Goal: Find specific page/section: Find specific page/section

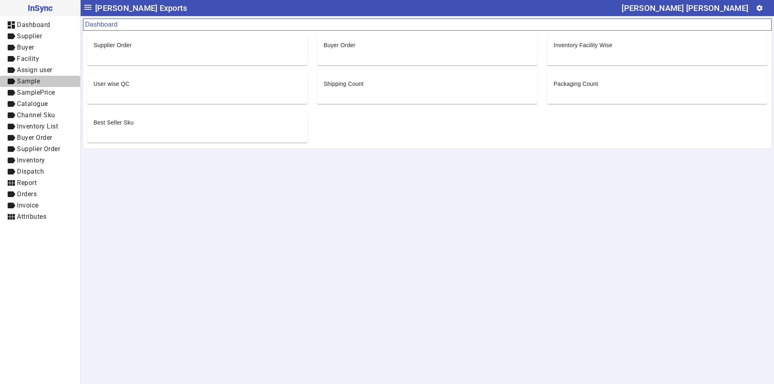
click at [33, 79] on span "Sample" at bounding box center [28, 81] width 23 height 8
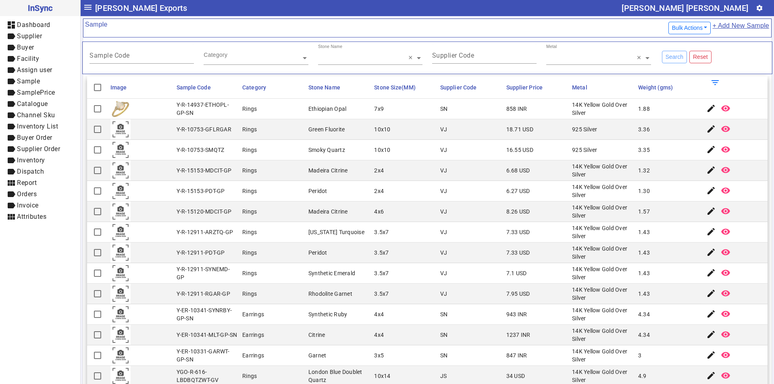
click at [737, 58] on div "Search Reset" at bounding box center [713, 58] width 114 height 28
